Goal: Information Seeking & Learning: Learn about a topic

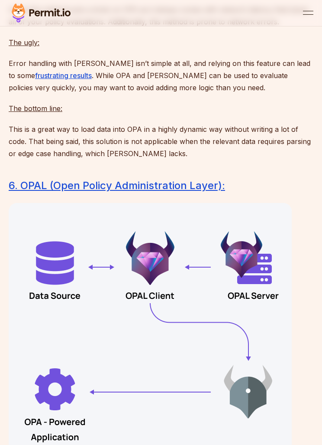
scroll to position [5272, 0]
click at [217, 192] on link "6. OPAL (Open Policy Administration Layer):" at bounding box center [117, 185] width 217 height 13
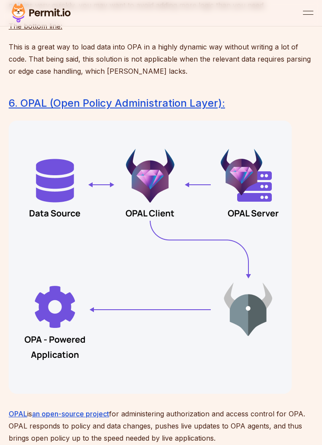
scroll to position [5496, 0]
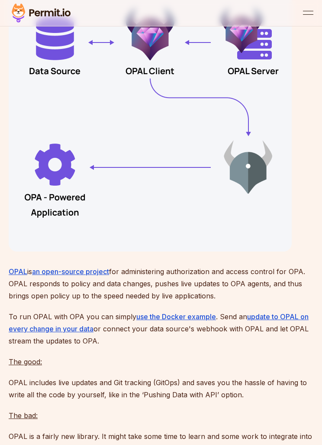
click at [16, 276] on link "OPAL" at bounding box center [18, 271] width 19 height 9
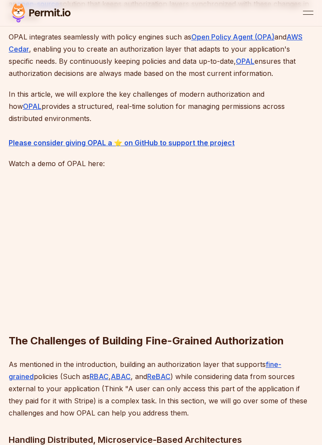
scroll to position [480, 0]
click at [147, 371] on link "ReBAC" at bounding box center [158, 375] width 23 height 9
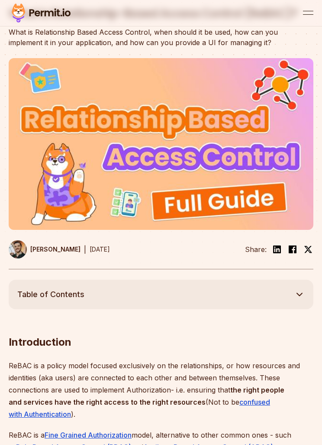
scroll to position [78, 0]
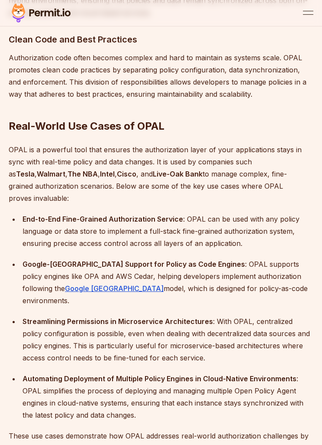
scroll to position [2574, 0]
